Goal: Find specific page/section: Find specific page/section

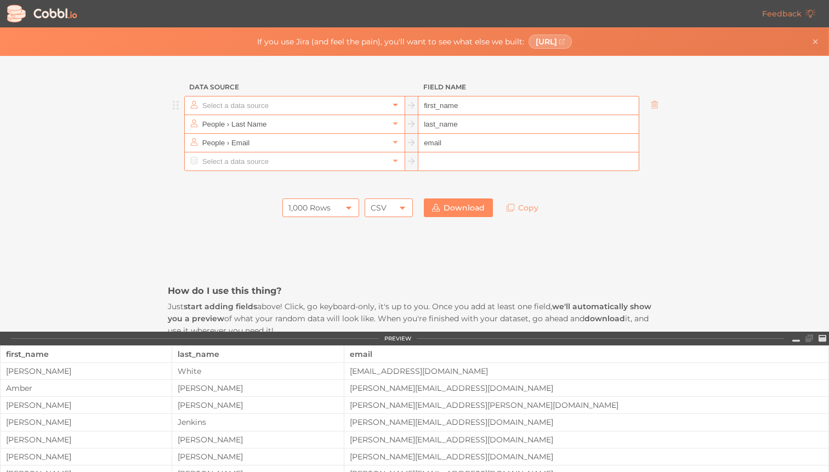
click at [394, 106] on icon at bounding box center [395, 105] width 8 height 8
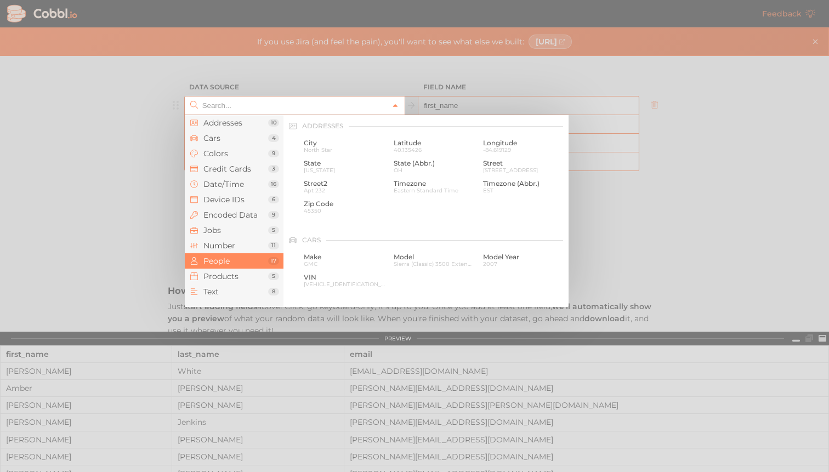
scroll to position [844, 0]
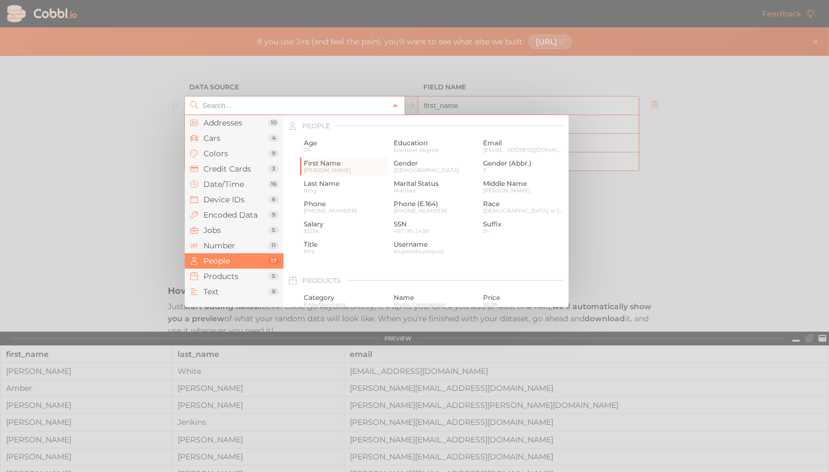
type input "People › First Name"
click at [372, 66] on div at bounding box center [414, 236] width 829 height 472
type input "People › First Name"
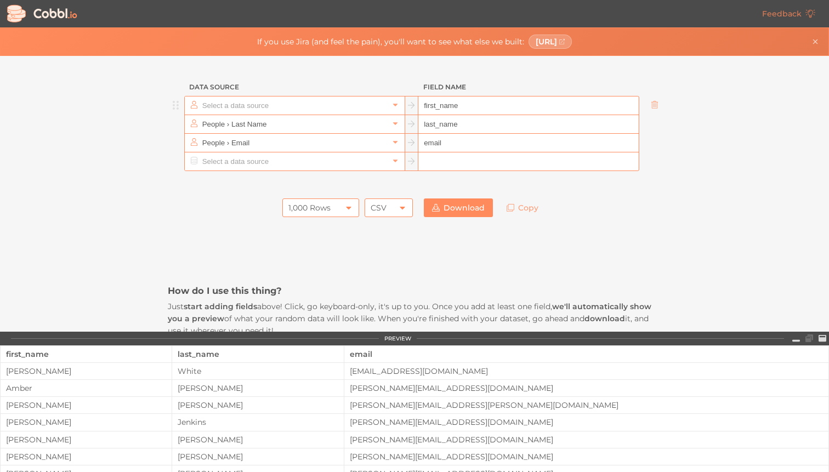
click at [365, 105] on input "text" at bounding box center [294, 105] width 189 height 18
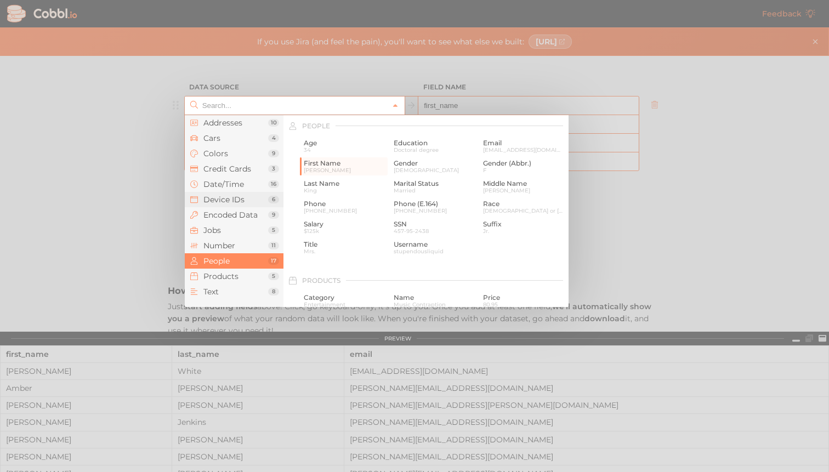
click at [266, 200] on span "Device IDs" at bounding box center [235, 199] width 65 height 9
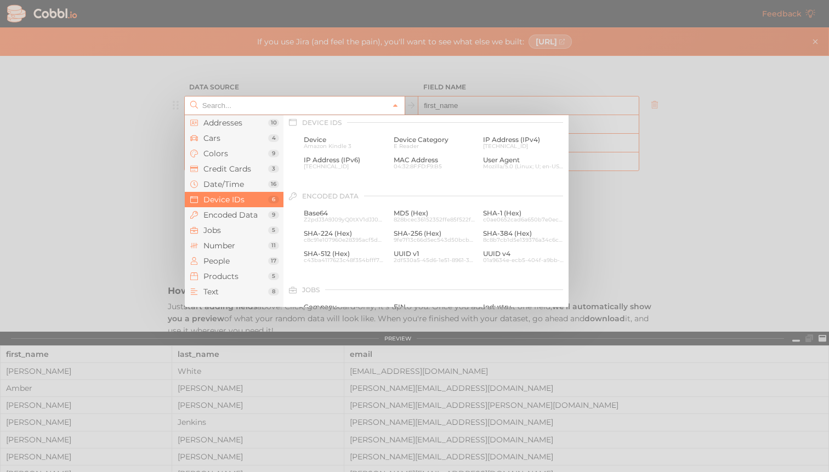
scroll to position [489, 0]
click at [241, 257] on span "People" at bounding box center [235, 261] width 65 height 9
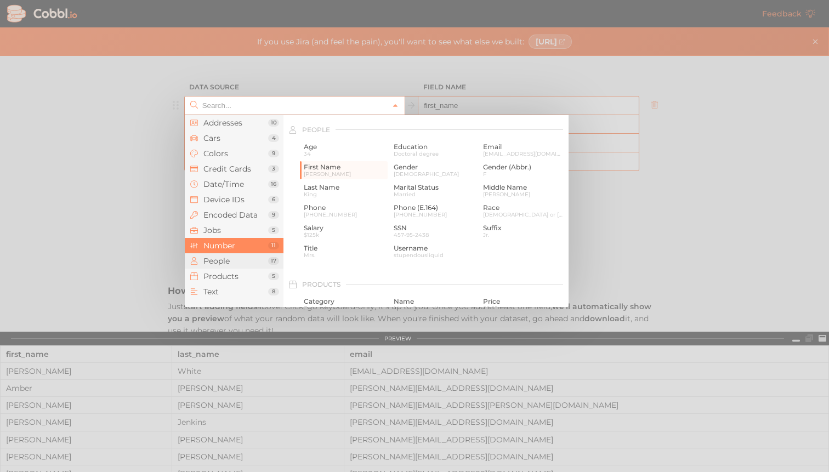
scroll to position [844, 0]
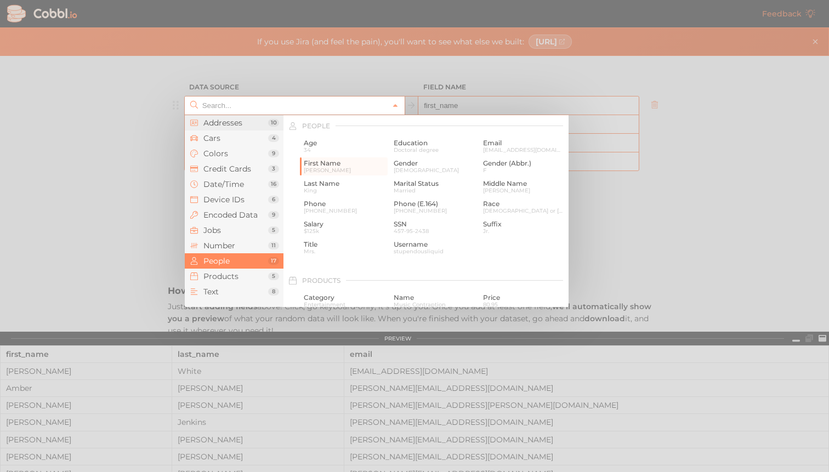
click at [255, 127] on li "Addresses 10" at bounding box center [234, 122] width 99 height 15
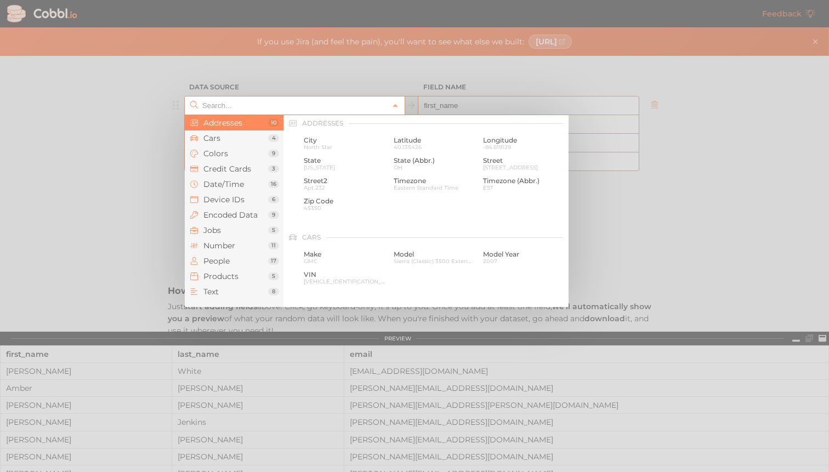
scroll to position [0, 0]
click at [99, 99] on div at bounding box center [414, 236] width 829 height 472
type input "People › First Name"
